Goal: Task Accomplishment & Management: Manage account settings

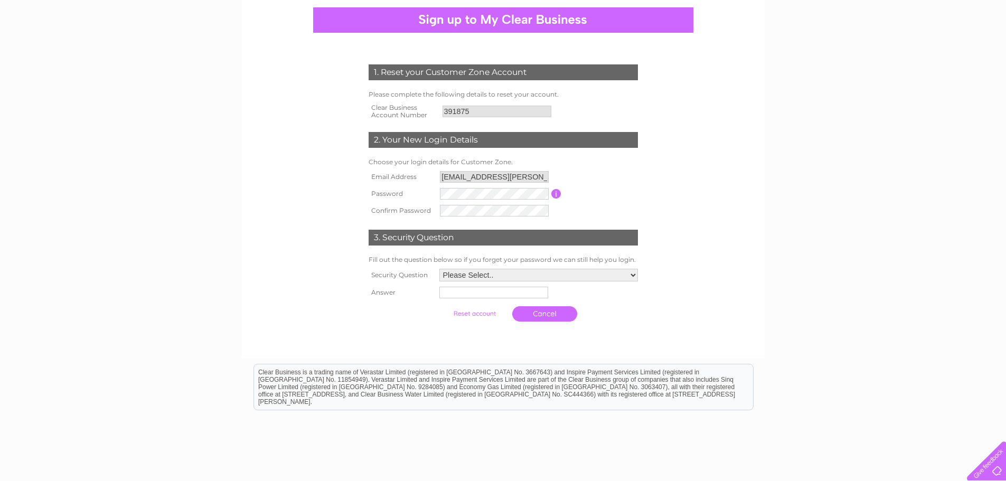
scroll to position [106, 0]
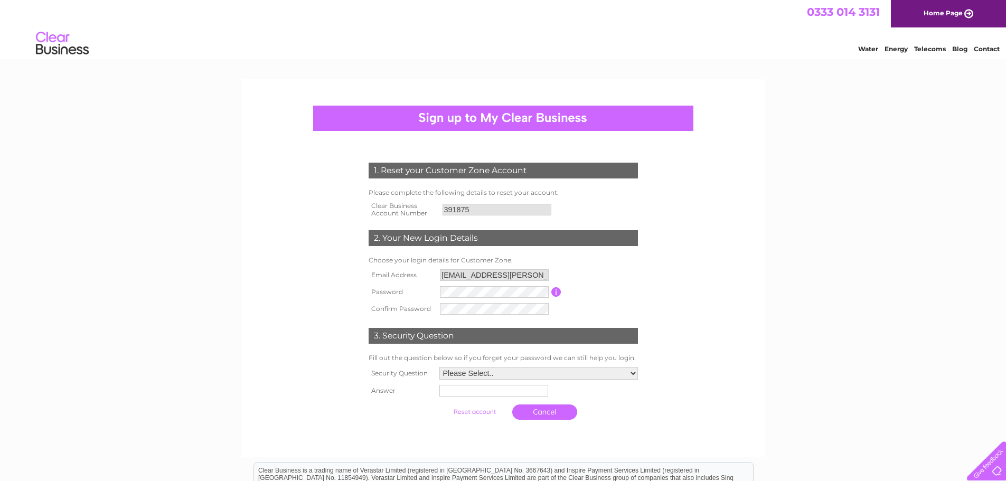
click at [711, 295] on form "1. Reset your Customer Zone Account Please complete the following details to re…" at bounding box center [503, 293] width 503 height 305
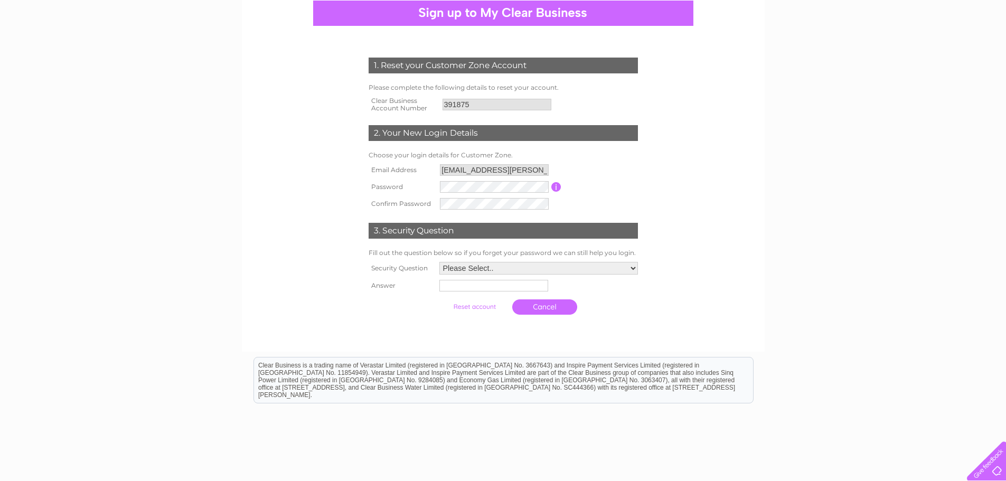
scroll to position [106, 0]
click at [631, 269] on select "Please Select.. In what town or city was your first job? In what town or city d…" at bounding box center [538, 267] width 198 height 13
select select "5"
click at [438, 262] on select "Please Select.. In what town or city was your first job? In what town or city d…" at bounding box center [538, 268] width 200 height 14
click at [489, 287] on input "text" at bounding box center [494, 285] width 110 height 13
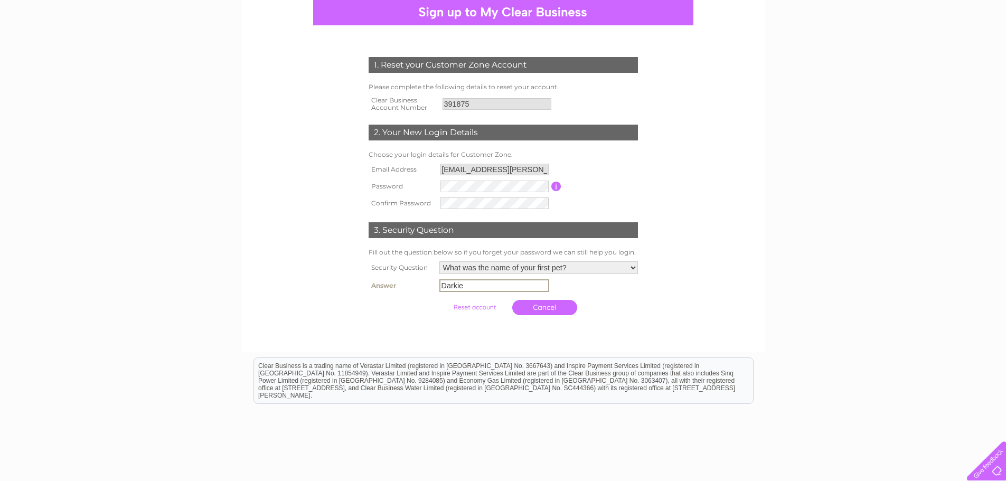
type input "Darkie"
click at [481, 307] on input "submit" at bounding box center [474, 307] width 65 height 15
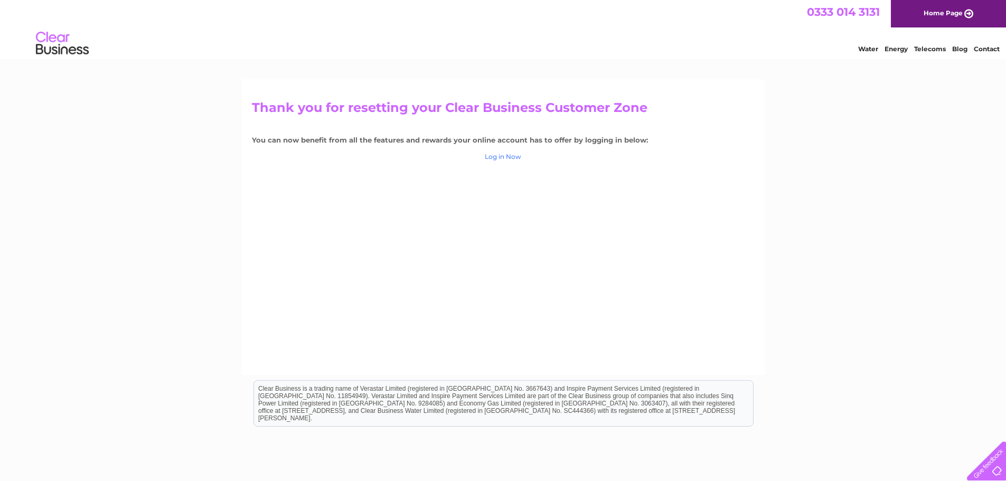
click at [507, 160] on link "Log in Now" at bounding box center [503, 157] width 36 height 8
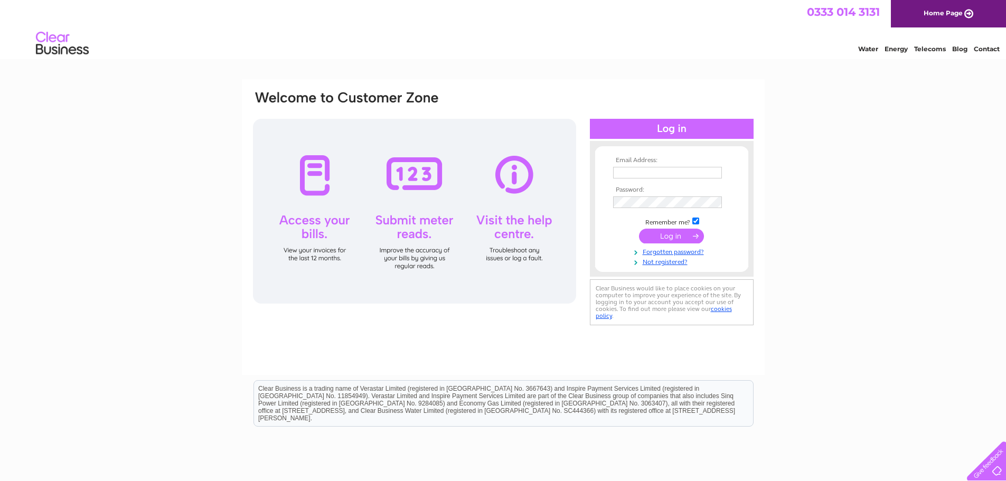
click at [620, 173] on input "text" at bounding box center [667, 173] width 109 height 12
type input "cj.downie@outlook.com"
click at [603, 227] on form "Email Address: cj.downie@outlook.com Password:" at bounding box center [671, 212] width 153 height 110
click at [605, 237] on form "Email Address: cj.downie@outlook.com Password:" at bounding box center [671, 212] width 153 height 110
click at [663, 239] on input "submit" at bounding box center [671, 236] width 65 height 15
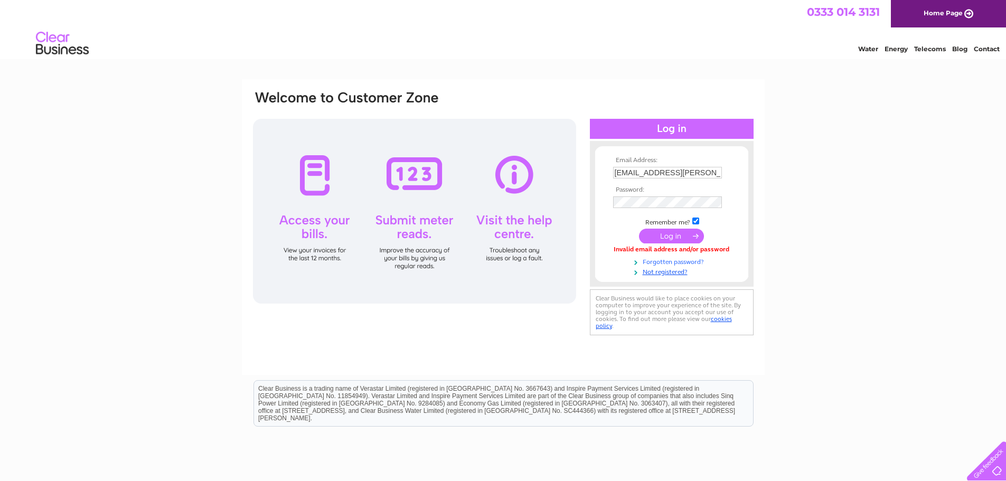
click at [664, 262] on link "Forgotten password?" at bounding box center [673, 261] width 120 height 10
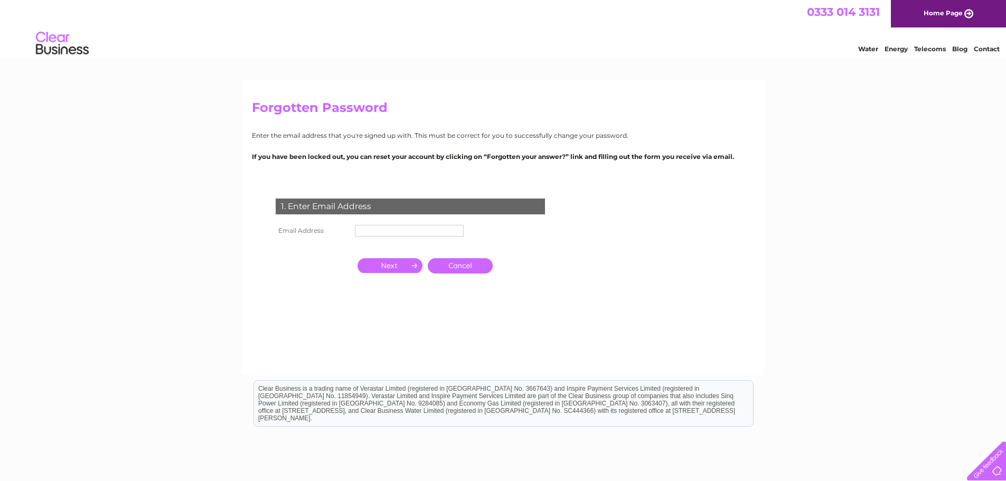
click at [386, 232] on input "text" at bounding box center [409, 231] width 109 height 12
type input "[EMAIL_ADDRESS][PERSON_NAME][DOMAIN_NAME]"
click at [395, 266] on input "button" at bounding box center [389, 265] width 65 height 15
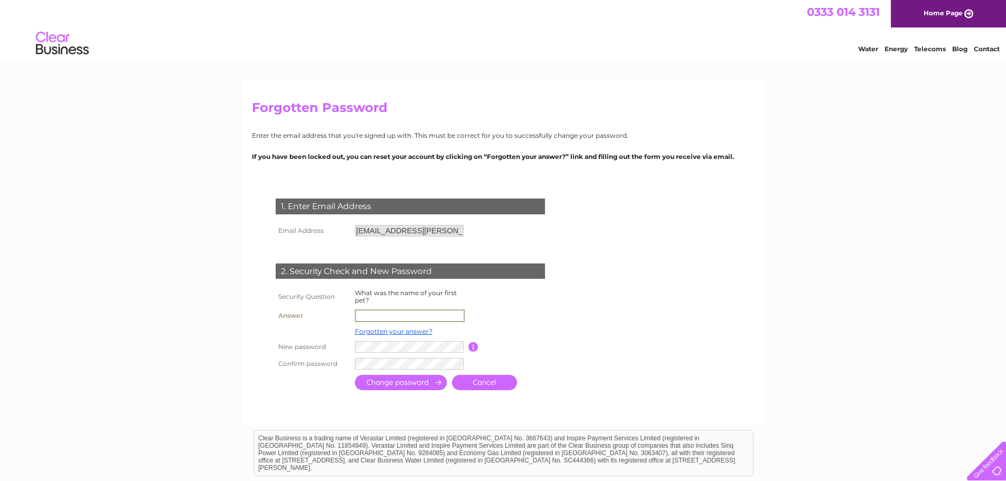
click at [415, 311] on input "text" at bounding box center [410, 315] width 110 height 13
type input "Darkie"
click at [474, 346] on input "button" at bounding box center [473, 347] width 10 height 10
click at [380, 401] on div at bounding box center [412, 402] width 321 height 21
click at [392, 385] on input "submit" at bounding box center [401, 381] width 92 height 15
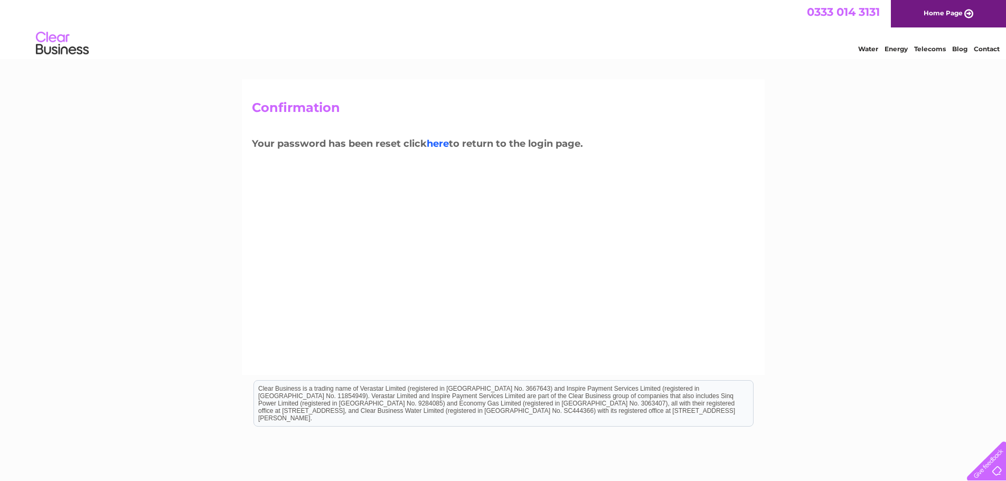
click at [443, 146] on link "here" at bounding box center [438, 144] width 22 height 12
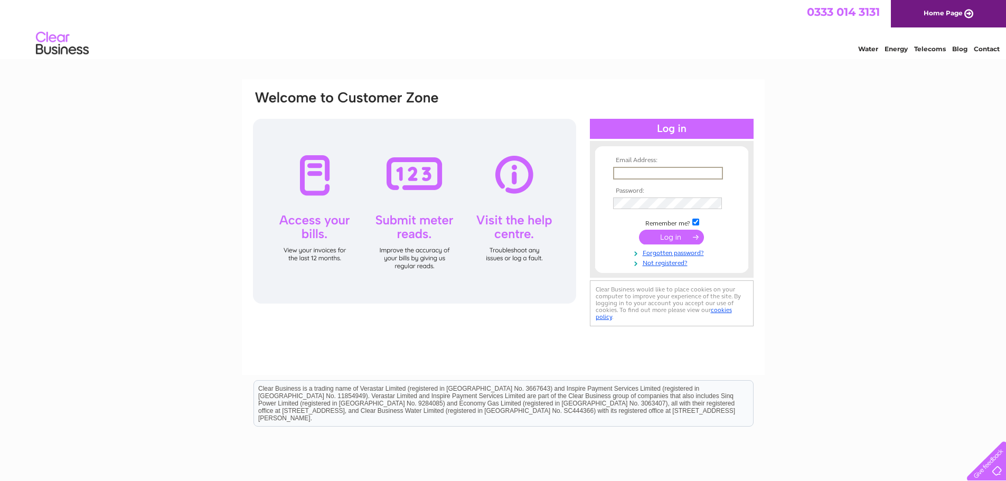
drag, startPoint x: 636, startPoint y: 173, endPoint x: 642, endPoint y: 187, distance: 15.6
click at [636, 173] on input "text" at bounding box center [668, 173] width 110 height 13
type input "[EMAIL_ADDRESS][PERSON_NAME][DOMAIN_NAME]"
drag, startPoint x: 607, startPoint y: 235, endPoint x: 626, endPoint y: 234, distance: 18.5
click at [607, 235] on form "Email Address: [EMAIL_ADDRESS][PERSON_NAME][DOMAIN_NAME] Password:" at bounding box center [671, 212] width 153 height 110
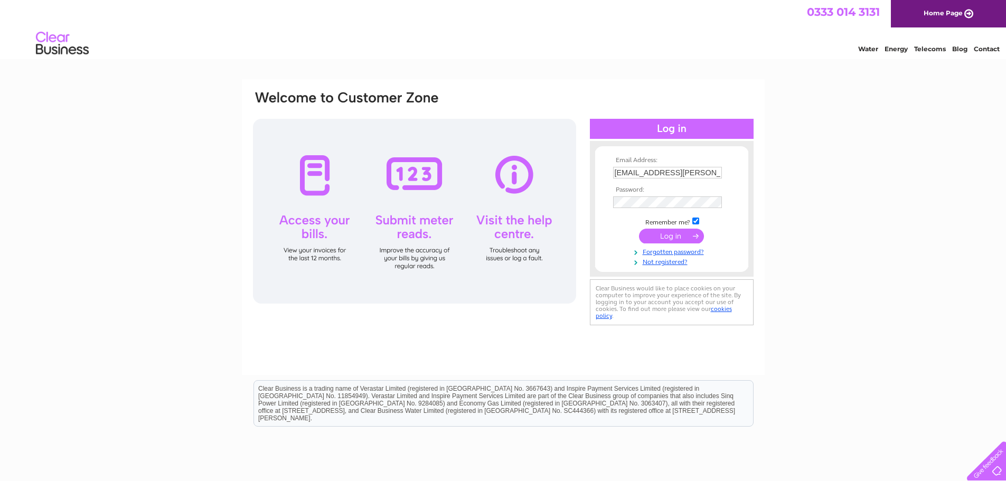
click at [652, 234] on input "submit" at bounding box center [671, 236] width 65 height 15
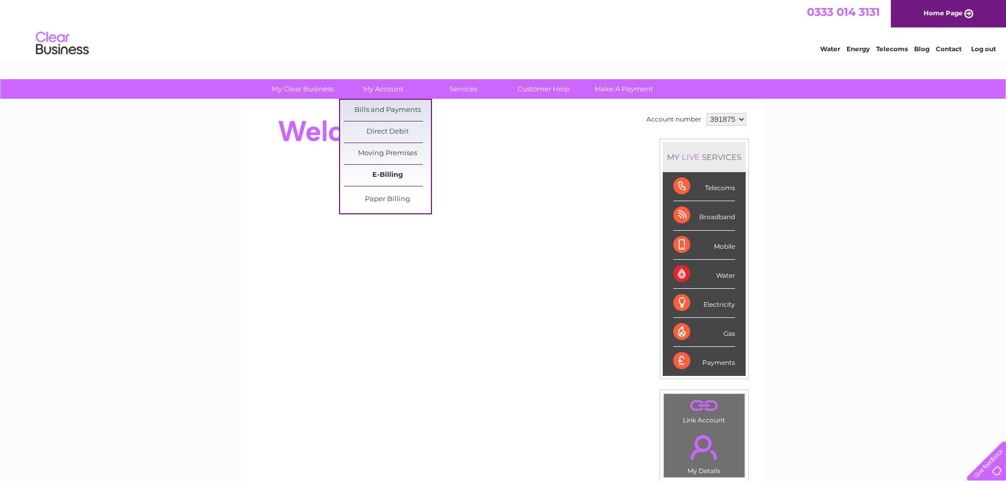
click at [384, 174] on link "E-Billing" at bounding box center [387, 175] width 87 height 21
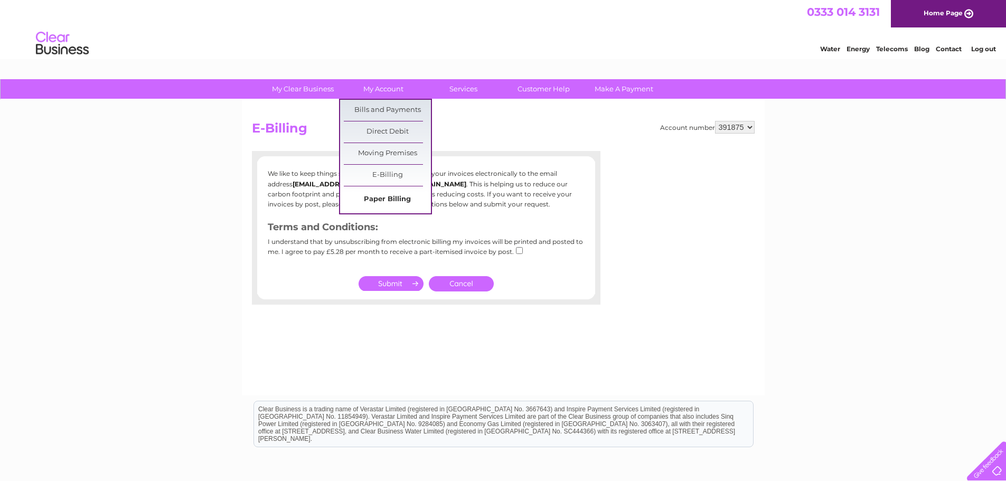
click at [390, 200] on link "Paper Billing" at bounding box center [387, 199] width 87 height 21
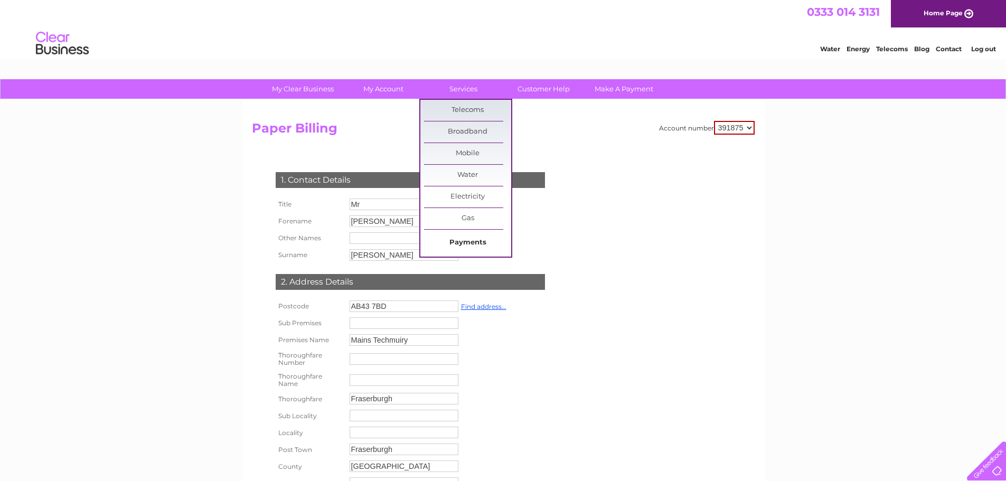
click at [465, 241] on link "Payments" at bounding box center [467, 242] width 87 height 21
